Goal: Transaction & Acquisition: Download file/media

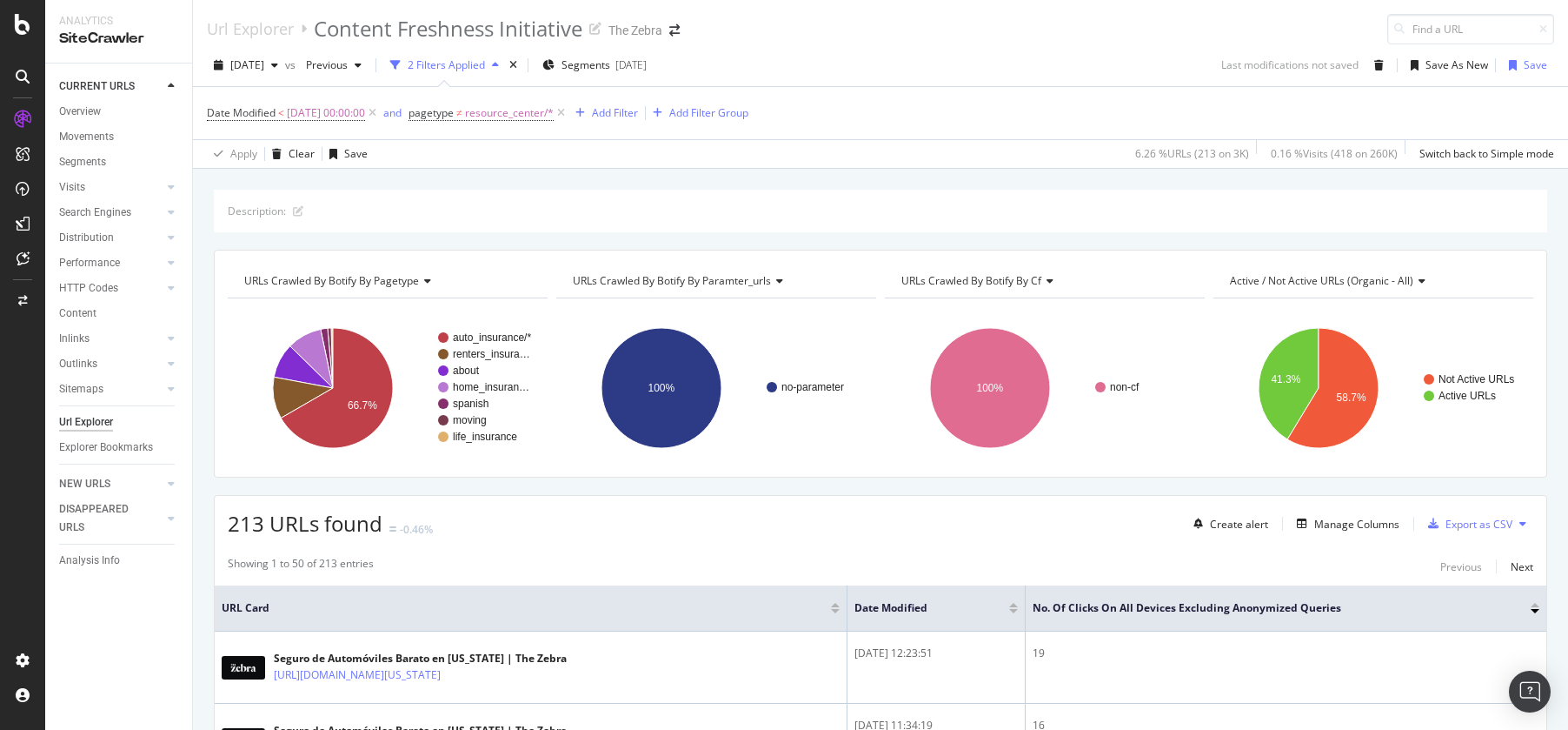
click at [84, 426] on div "Url Explorer" at bounding box center [86, 422] width 54 height 18
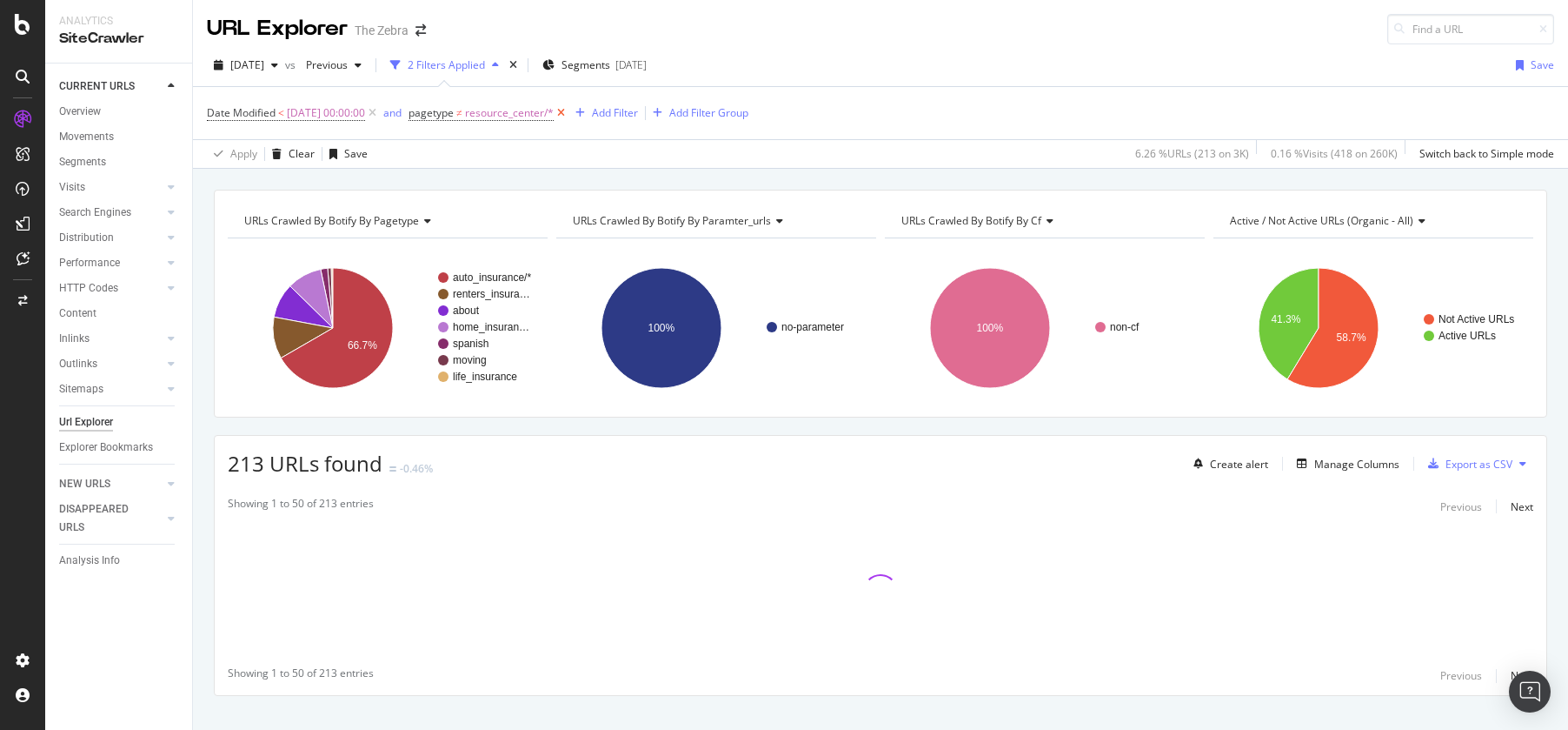
click at [568, 108] on icon at bounding box center [561, 113] width 15 height 17
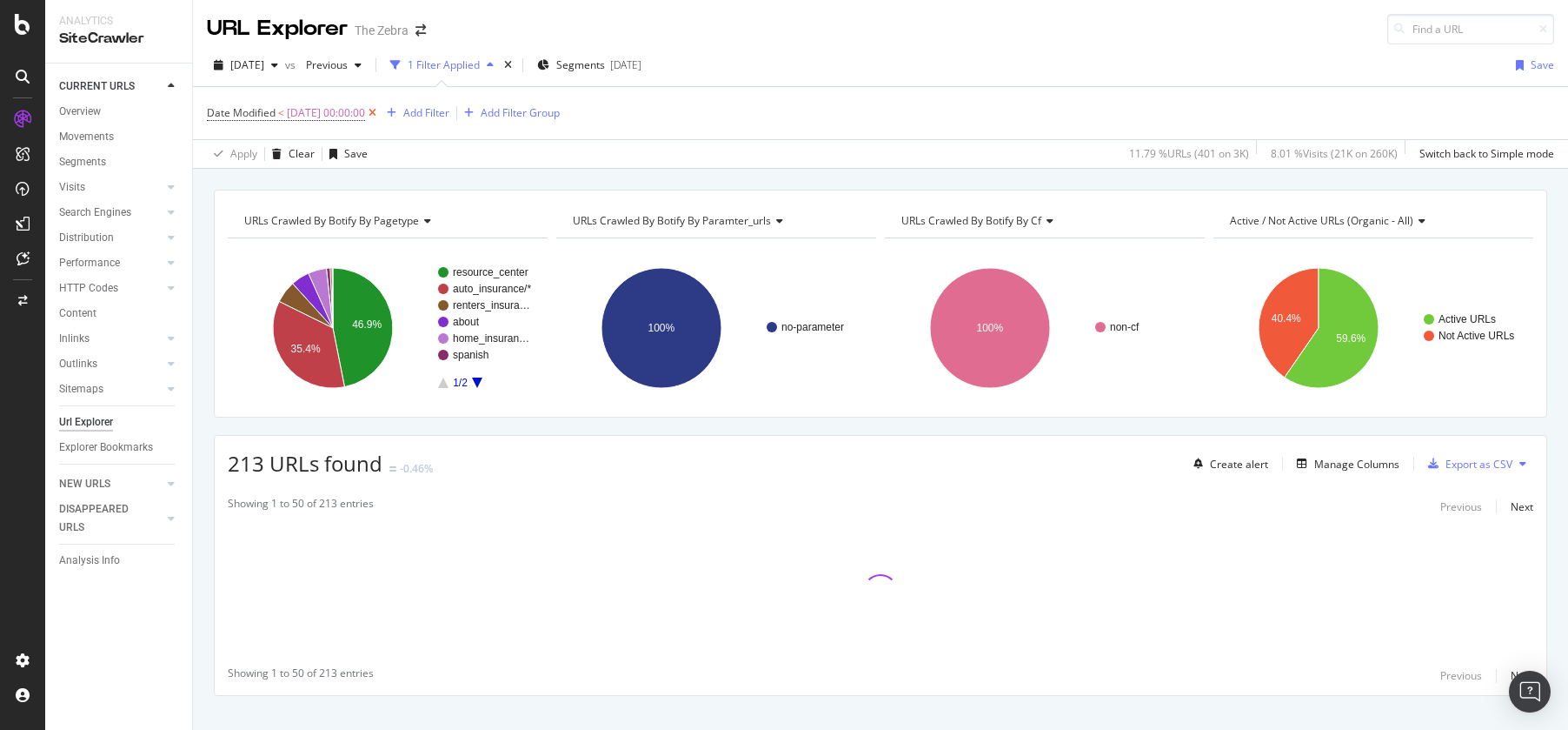
click at [380, 111] on icon at bounding box center [372, 113] width 15 height 17
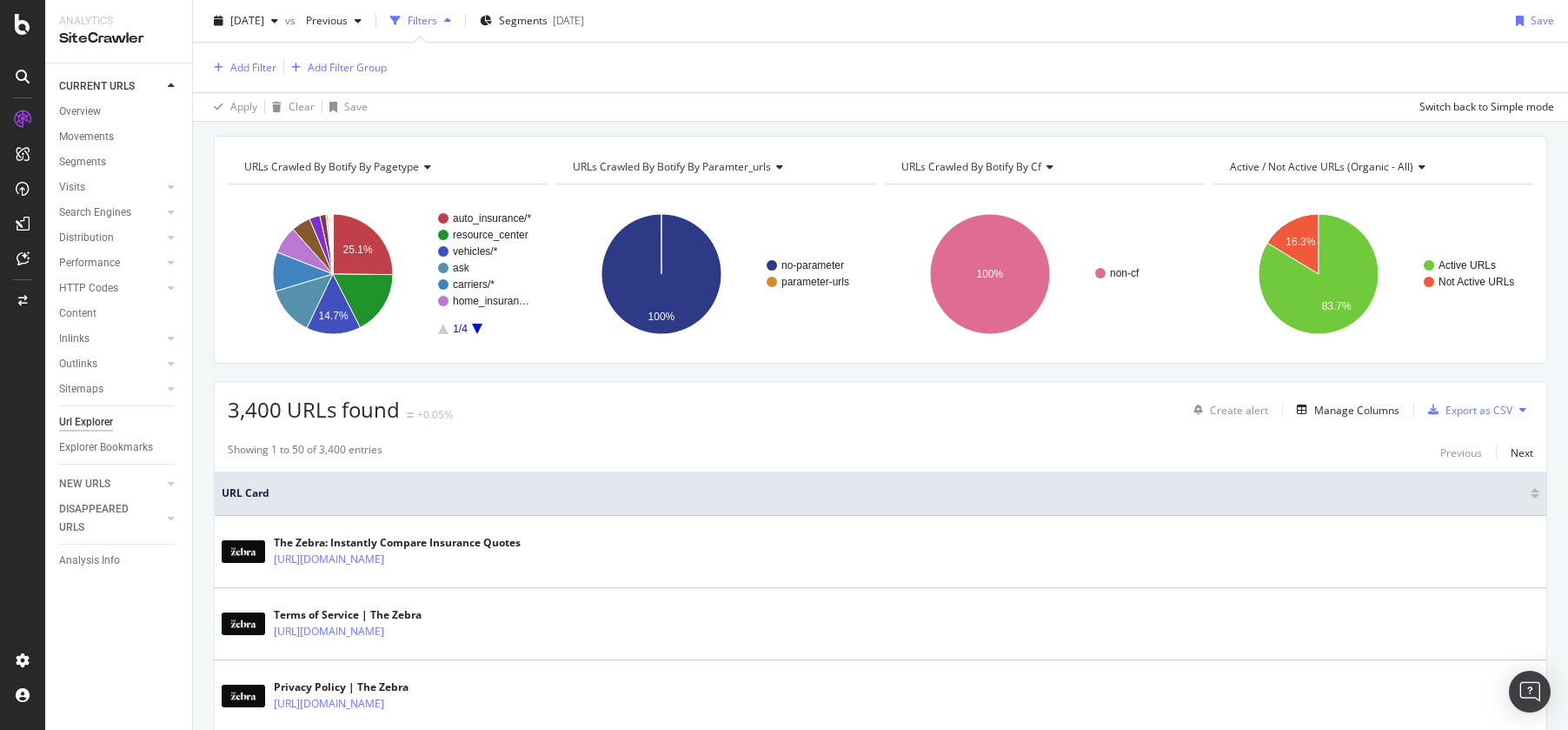
scroll to position [59, 0]
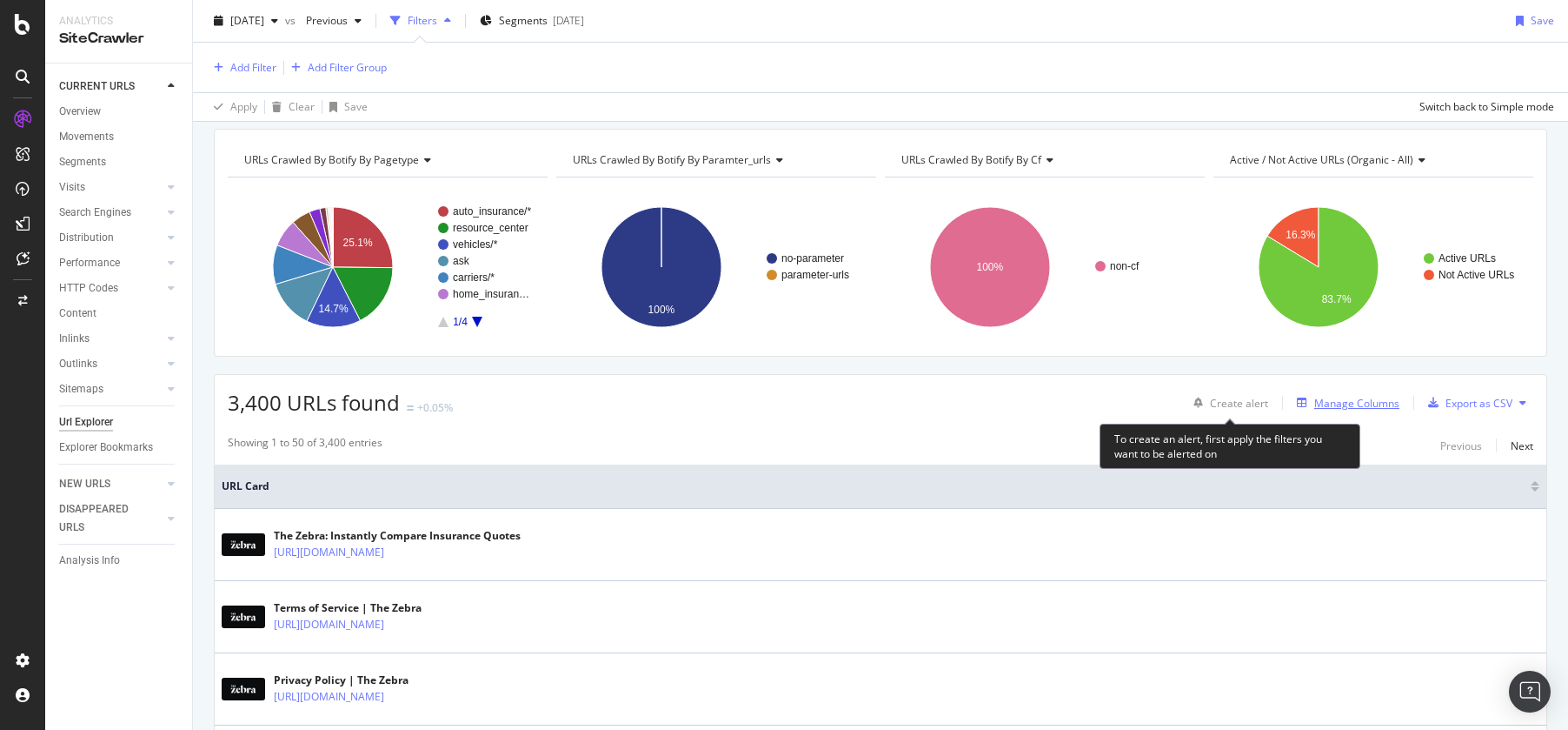
click at [1347, 402] on div "Manage Columns" at bounding box center [1356, 403] width 85 height 15
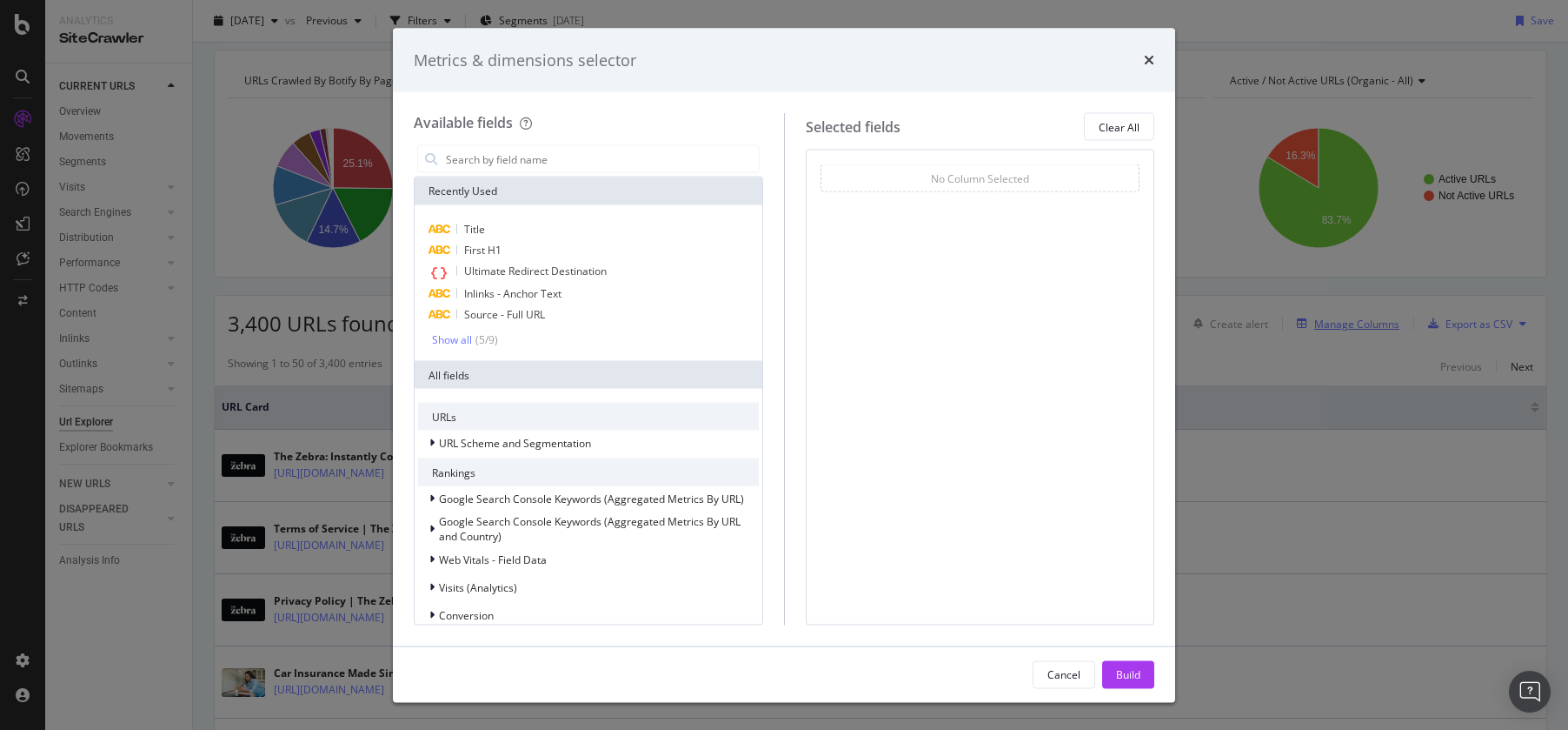
scroll to position [0, 0]
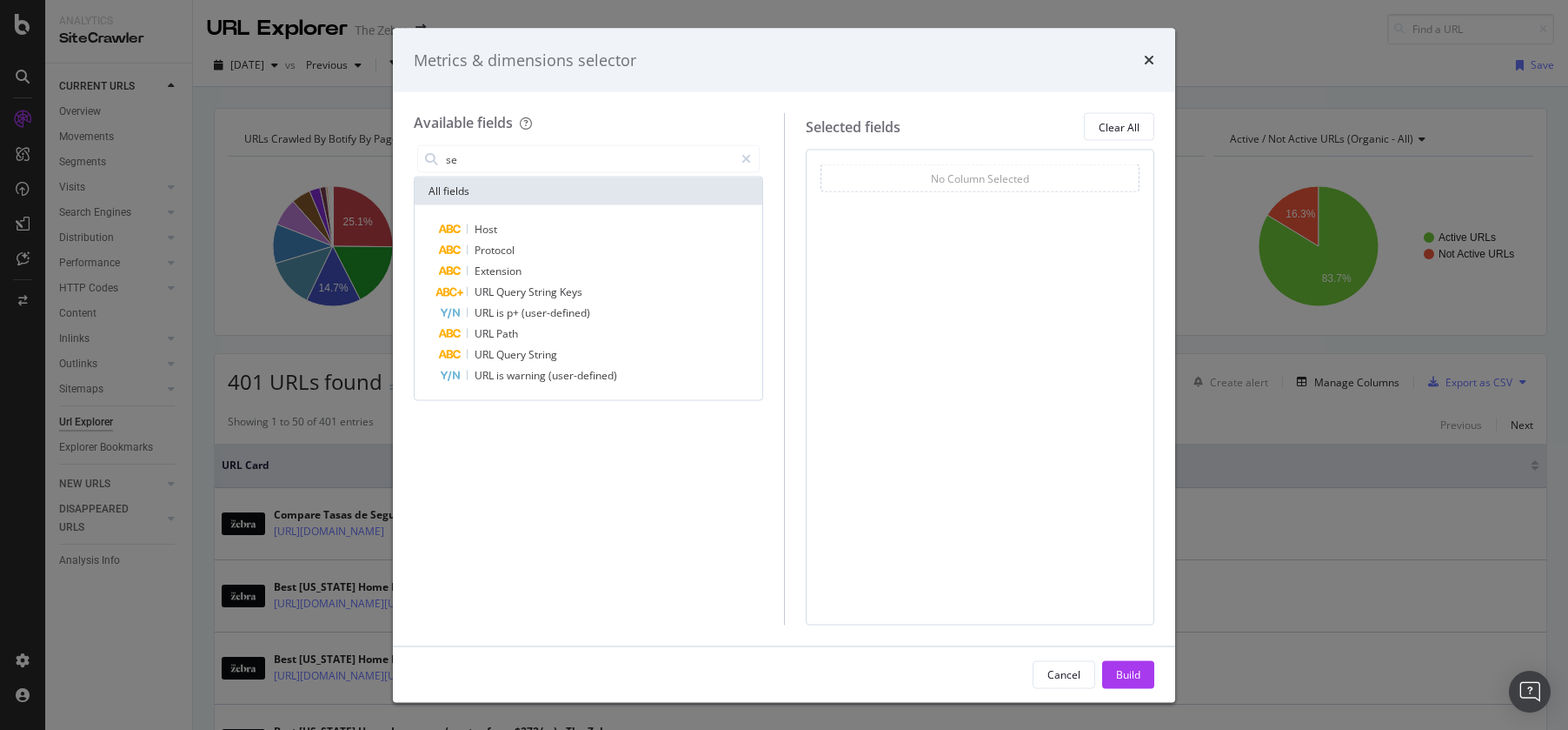
type input "s"
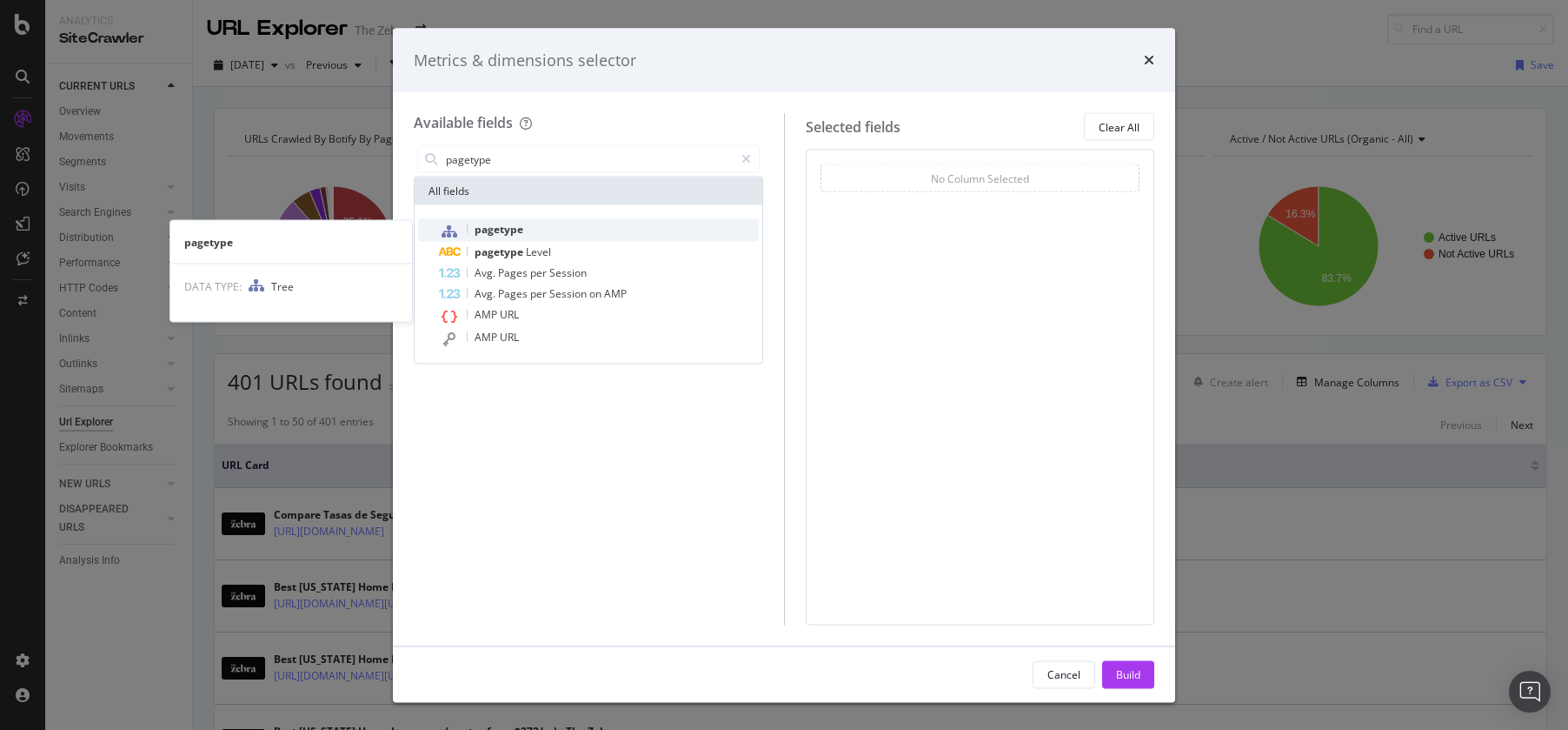
type input "pagetype"
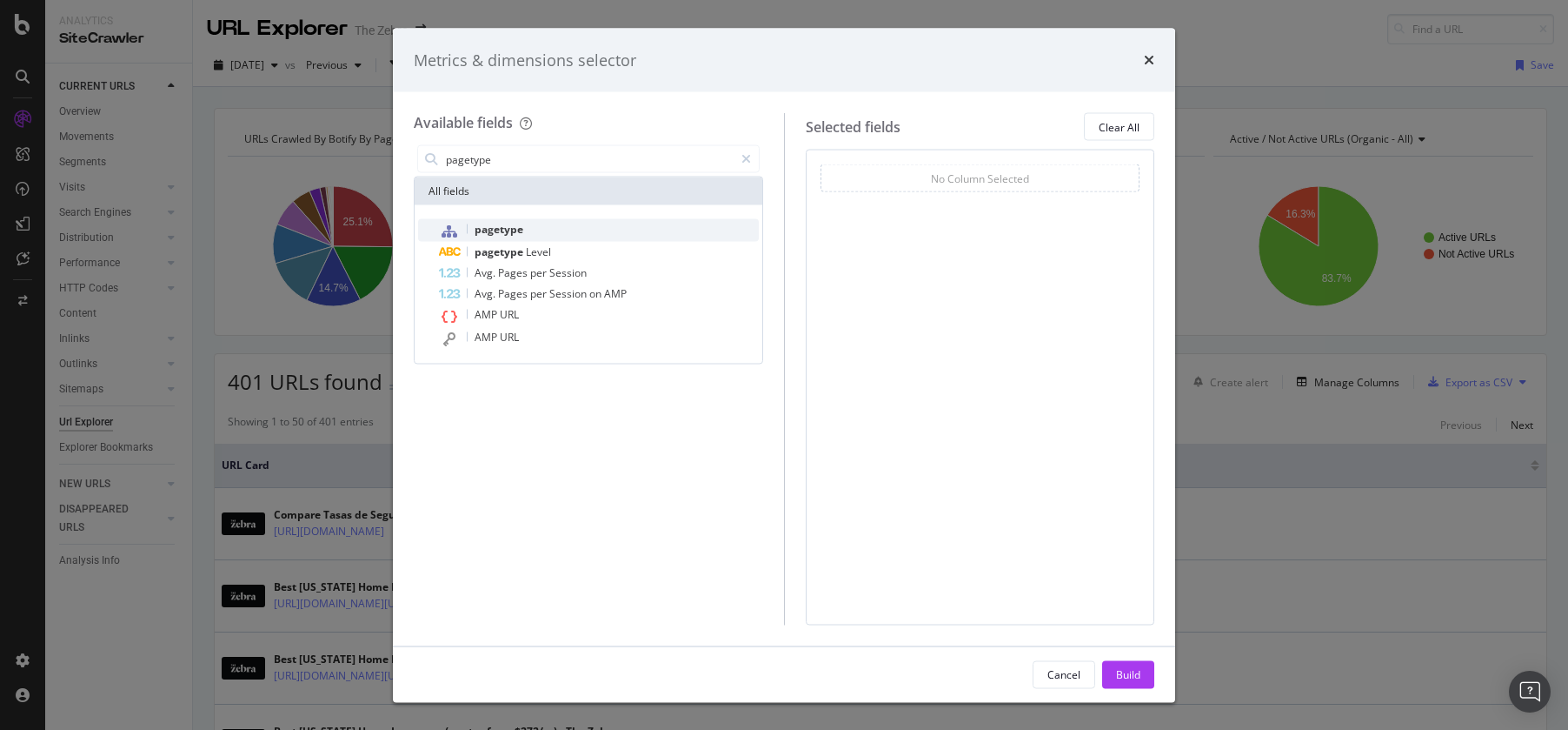
click at [673, 227] on div "pagetype" at bounding box center [598, 231] width 319 height 23
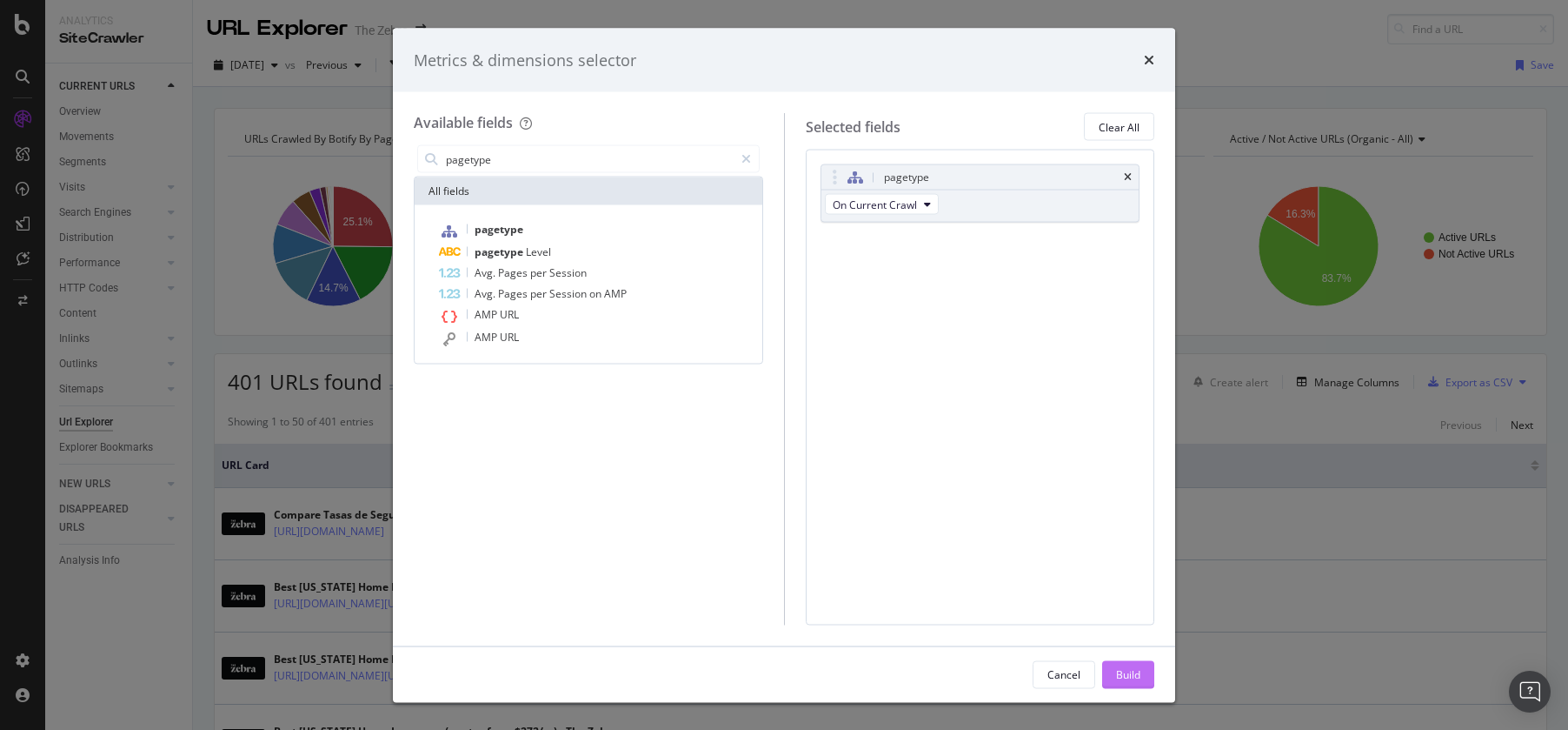
click at [1137, 667] on div "Build" at bounding box center [1129, 673] width 25 height 15
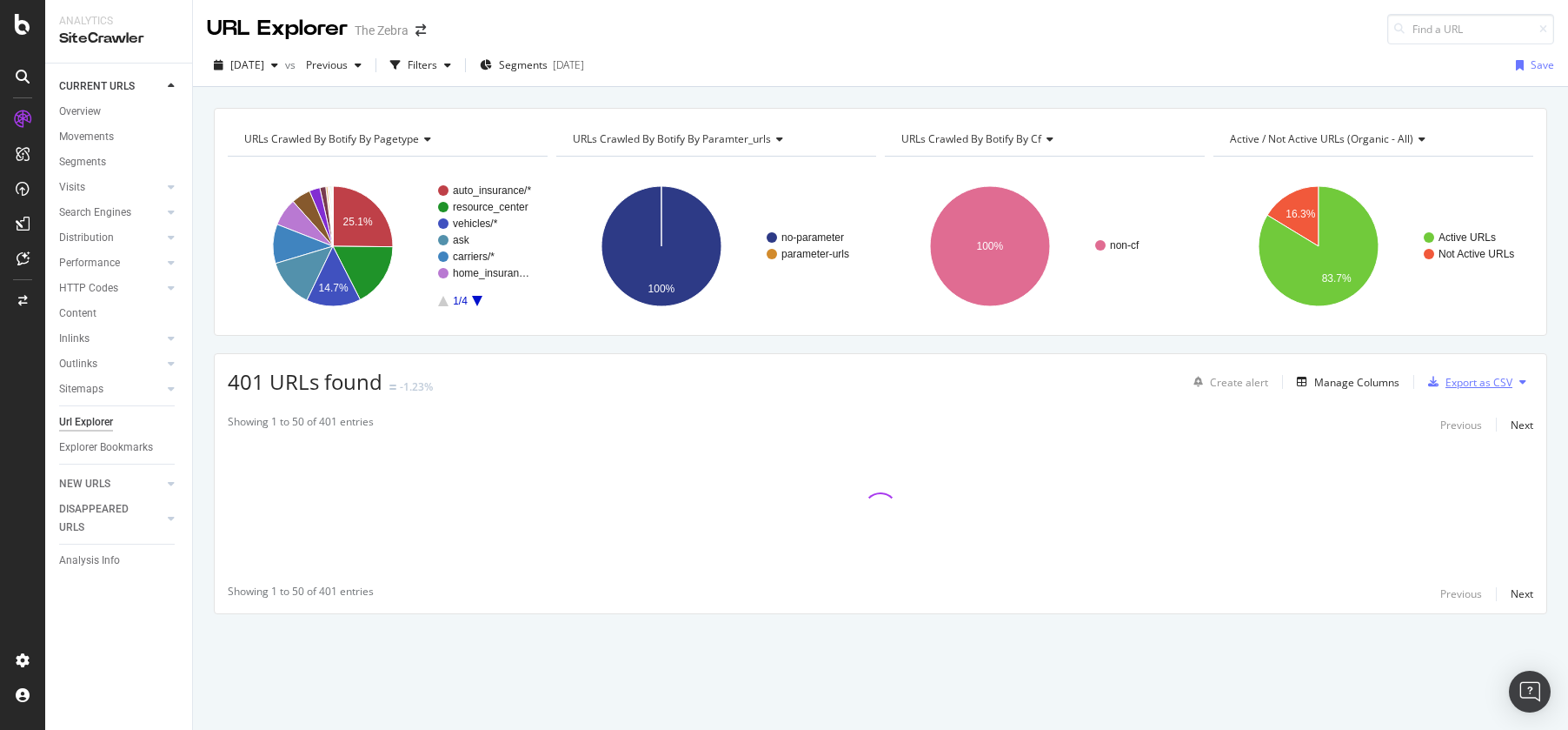
click at [1456, 387] on div "Export as CSV" at bounding box center [1478, 382] width 67 height 15
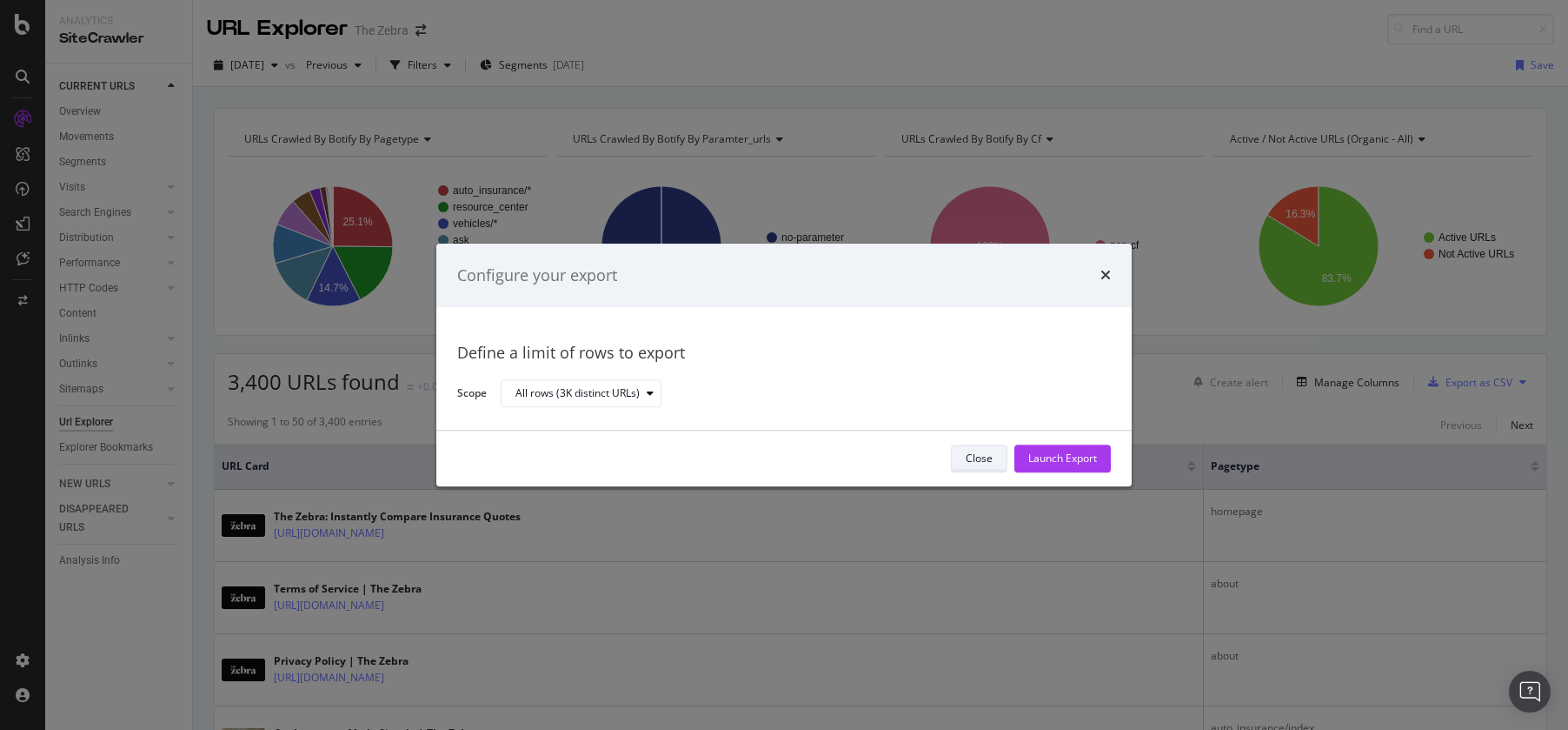
click at [989, 455] on div "Close" at bounding box center [979, 459] width 27 height 15
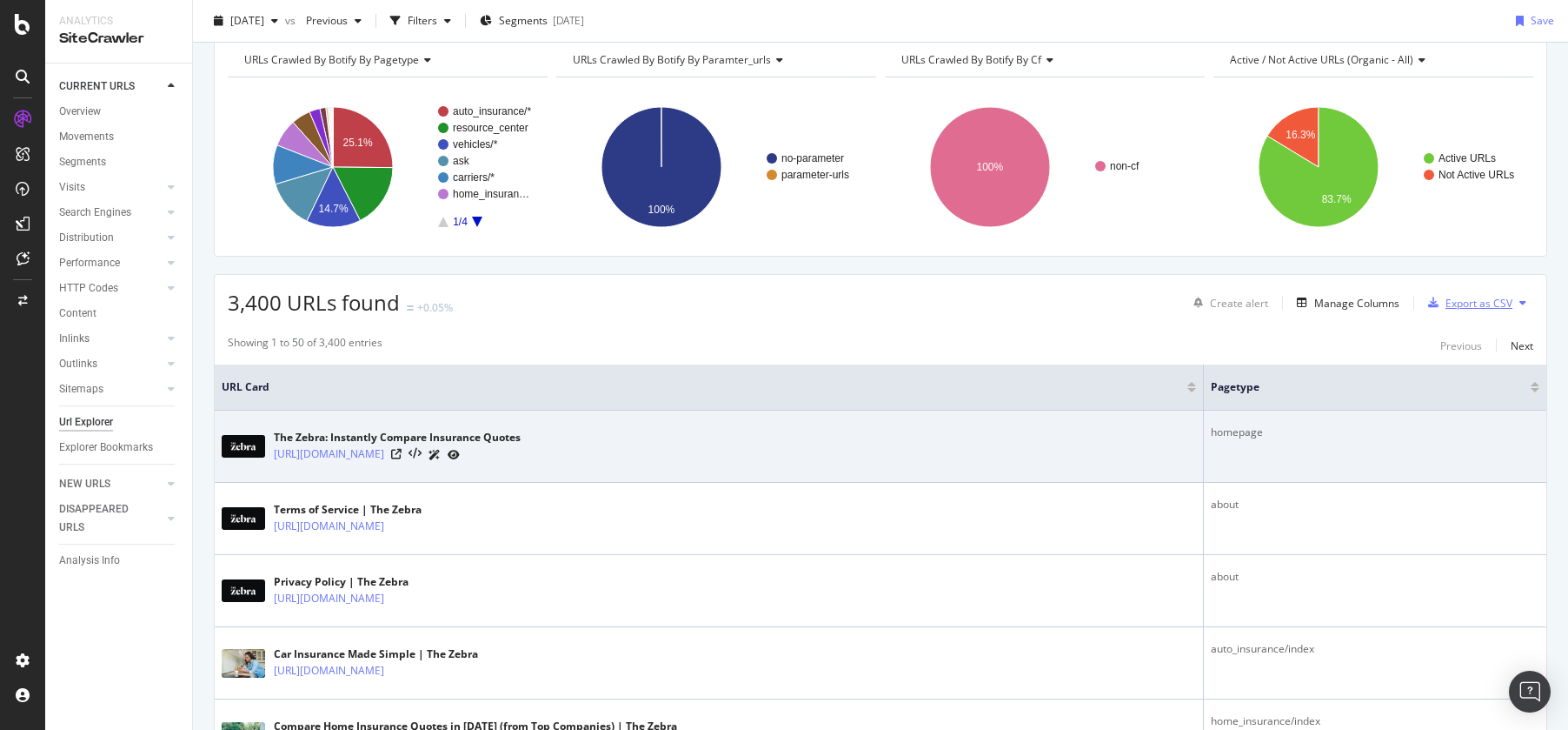
scroll to position [84, 0]
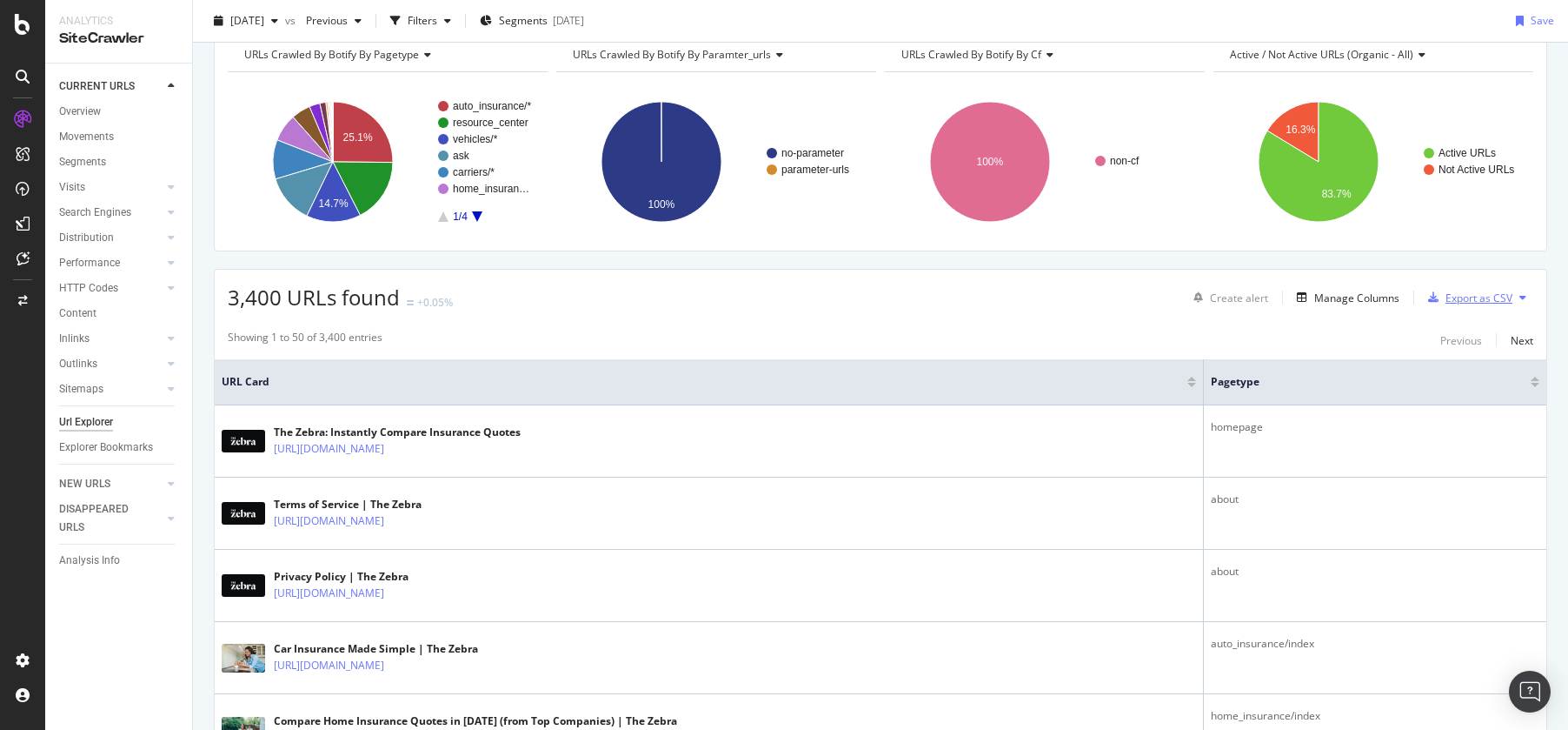
click at [1466, 297] on div "Export as CSV" at bounding box center [1478, 298] width 67 height 15
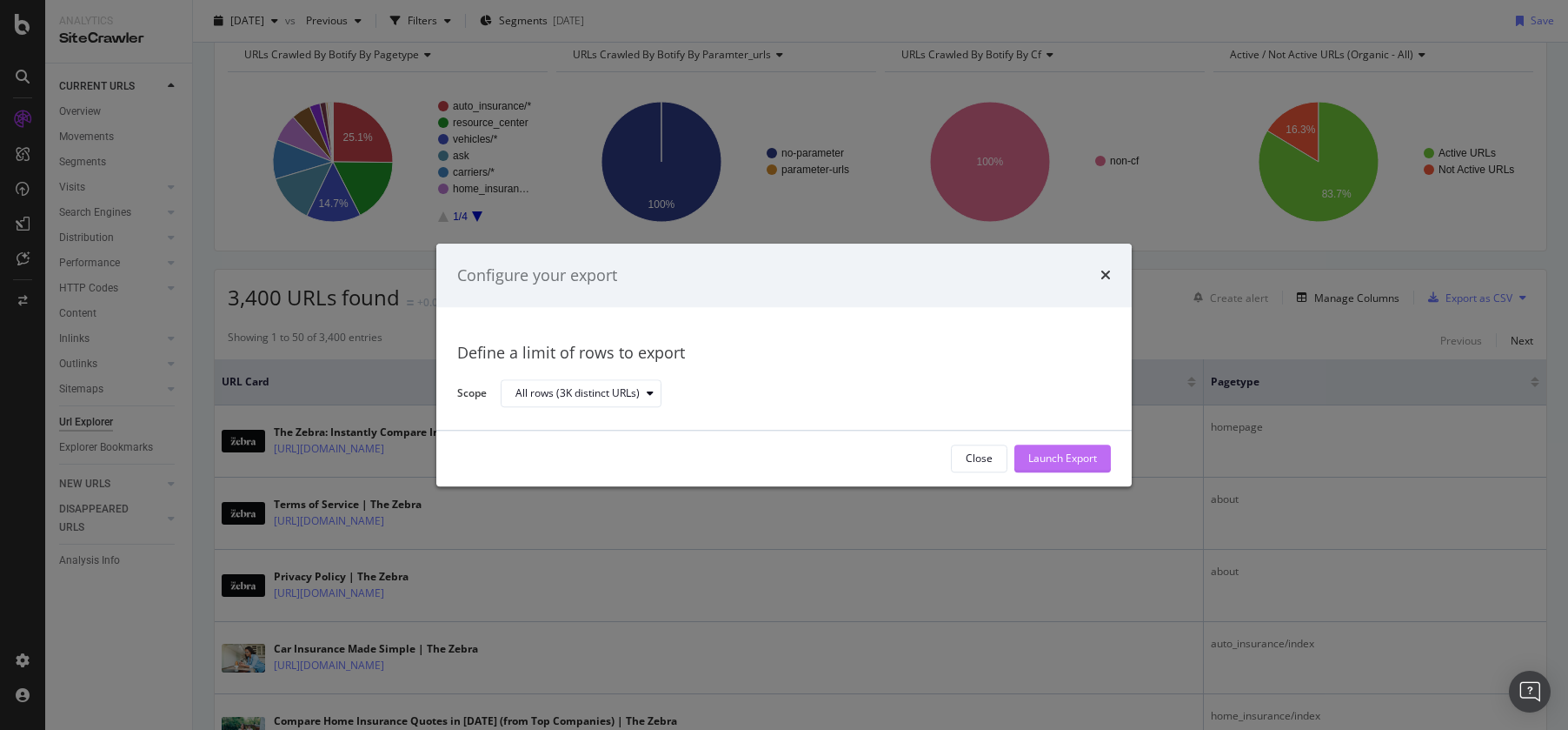
click at [1078, 445] on div "Launch Export" at bounding box center [1062, 459] width 69 height 26
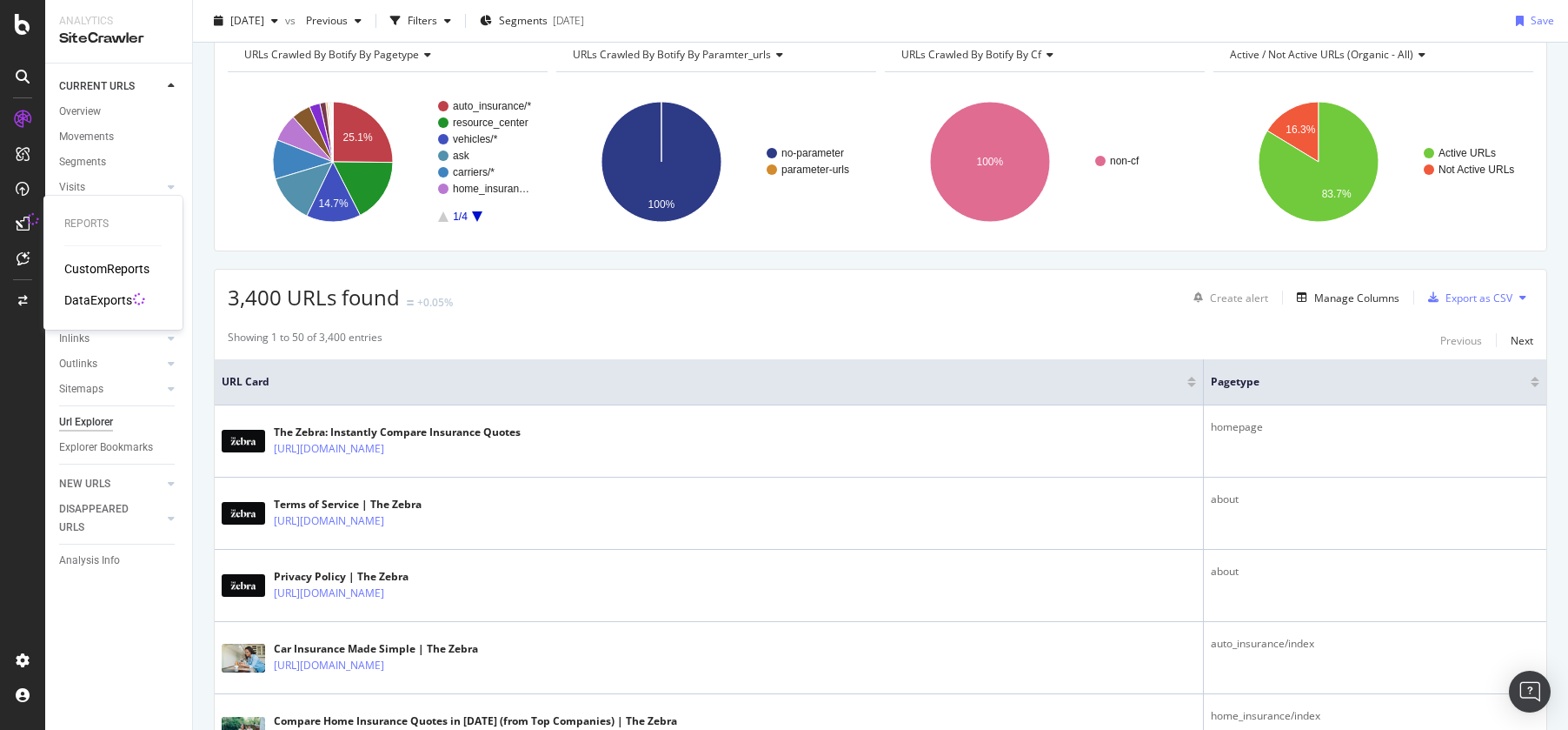
click at [92, 300] on div "DataExports" at bounding box center [98, 300] width 68 height 17
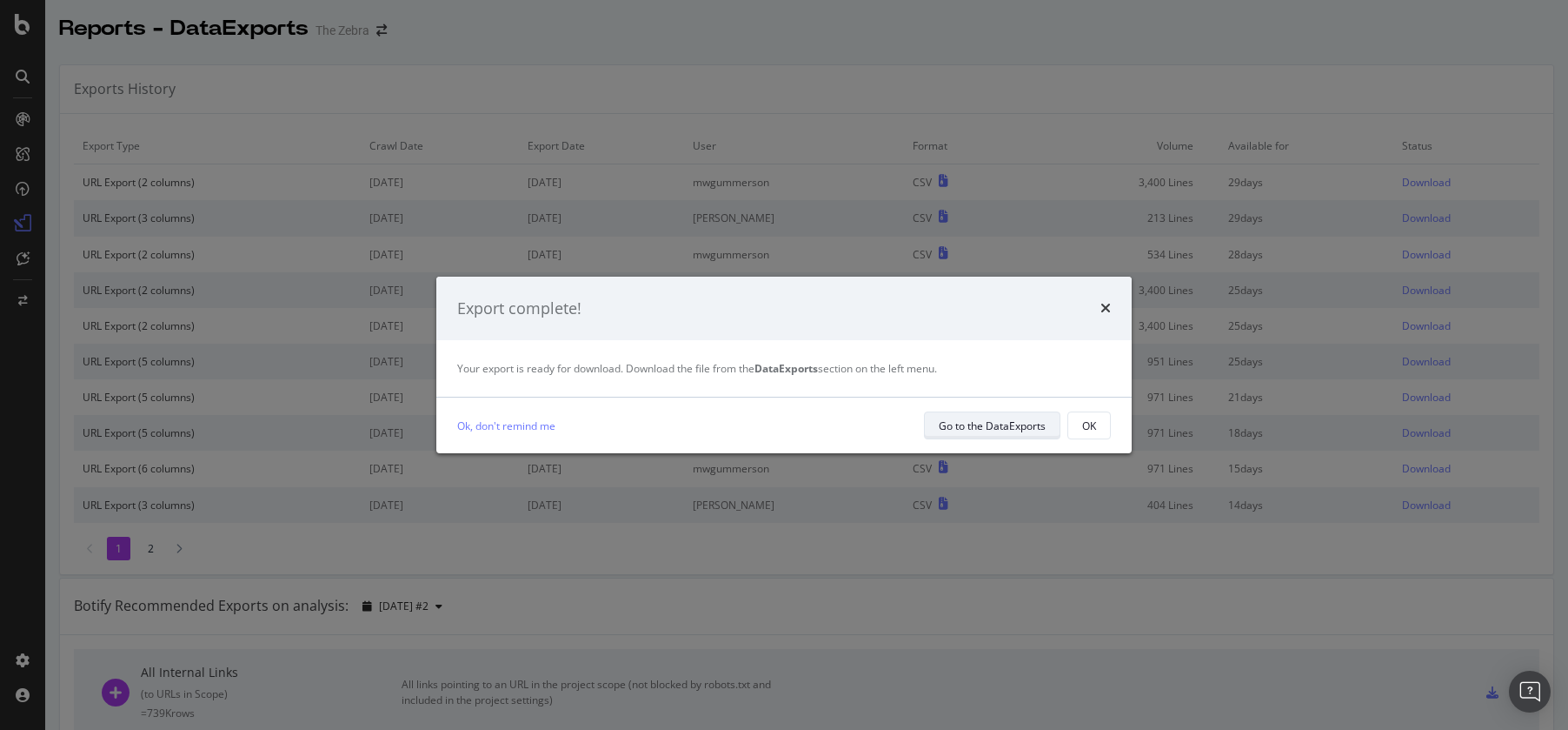
click at [1009, 418] on div "Go to the DataExports" at bounding box center [991, 426] width 107 height 15
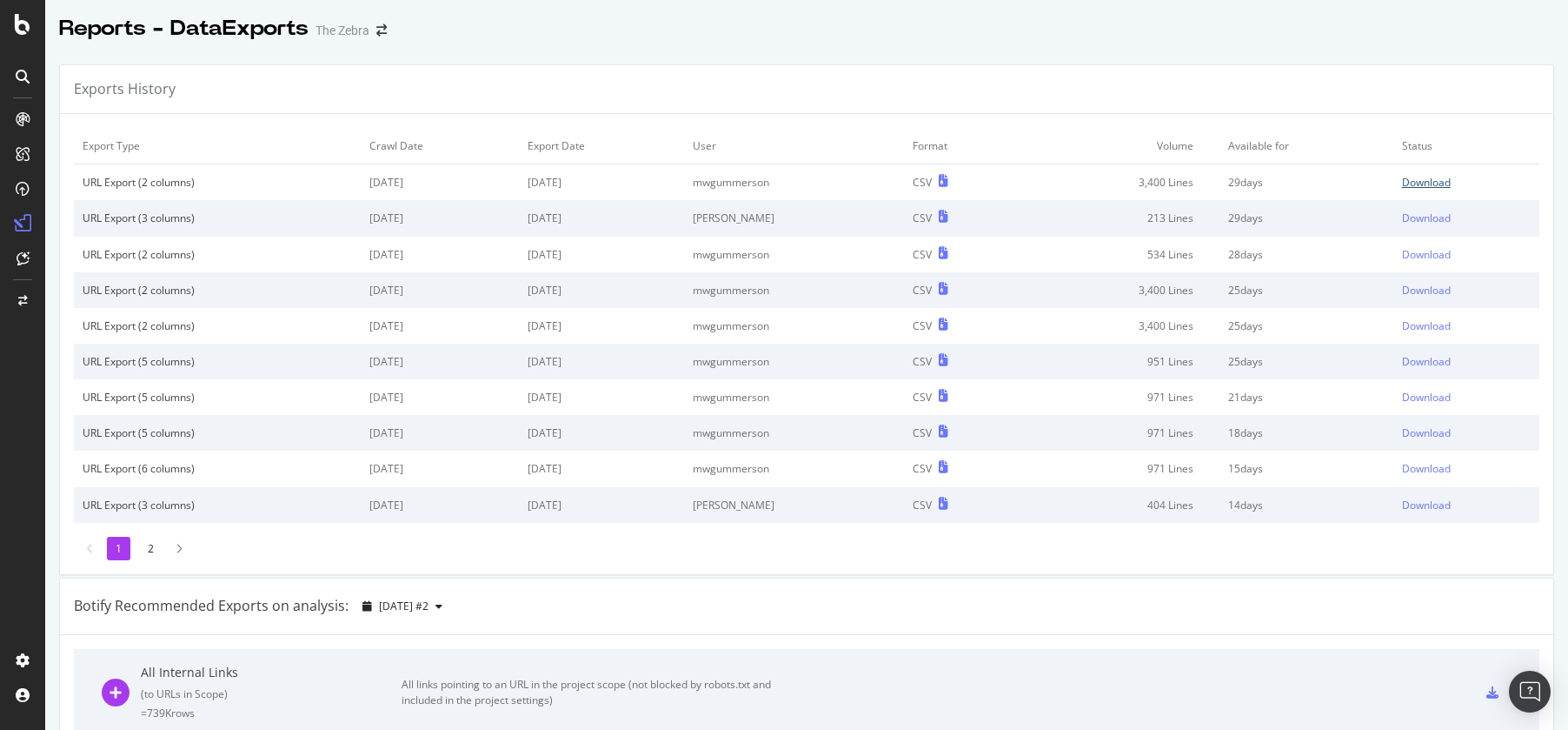
click at [1422, 179] on div "Download" at bounding box center [1425, 182] width 48 height 15
